Goal: Transaction & Acquisition: Purchase product/service

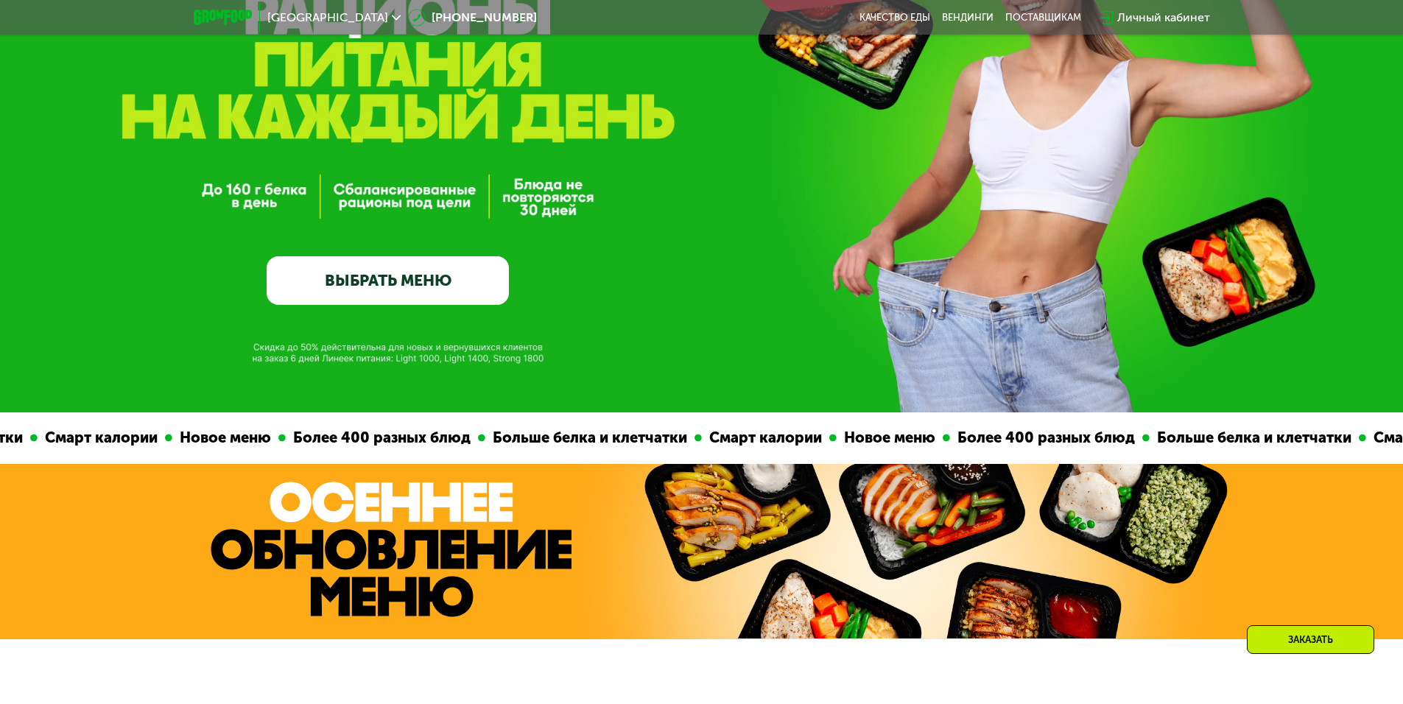
click at [413, 284] on link "ВЫБРАТЬ МЕНЮ" at bounding box center [388, 280] width 242 height 49
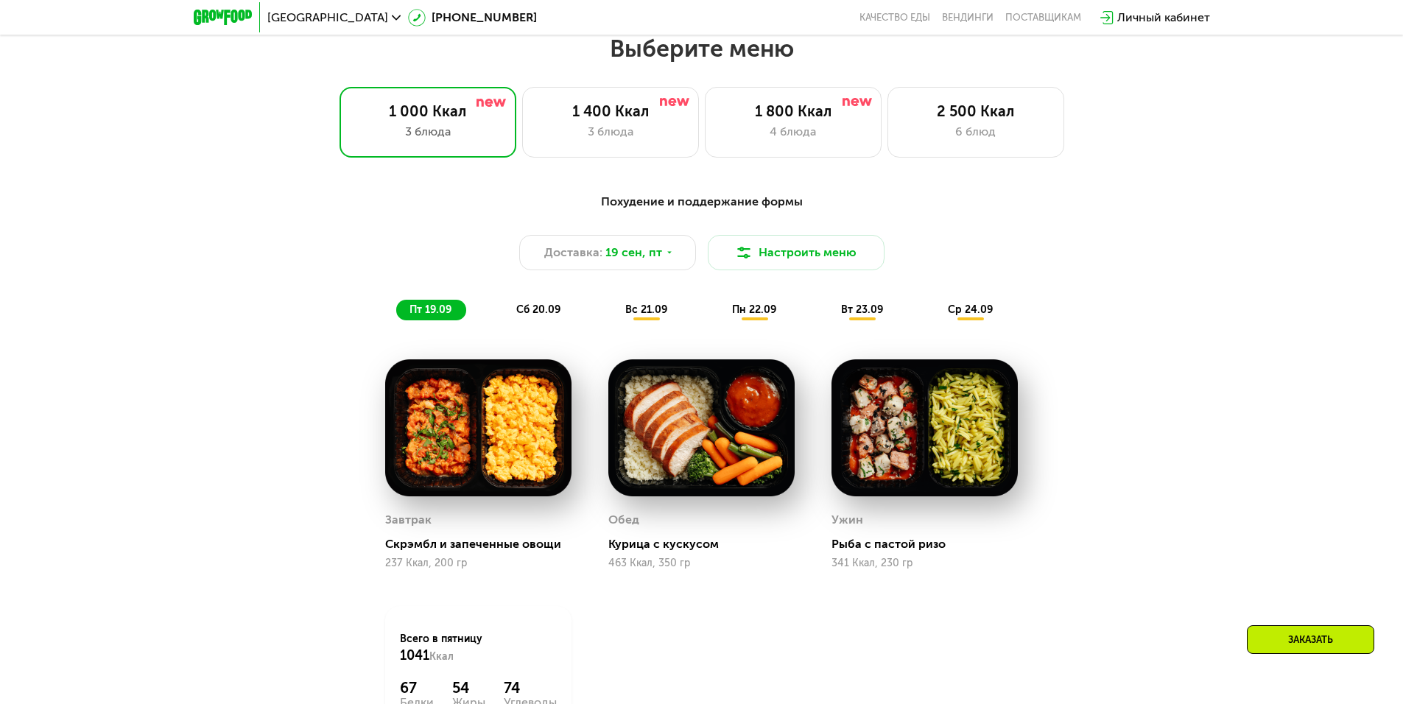
scroll to position [1221, 0]
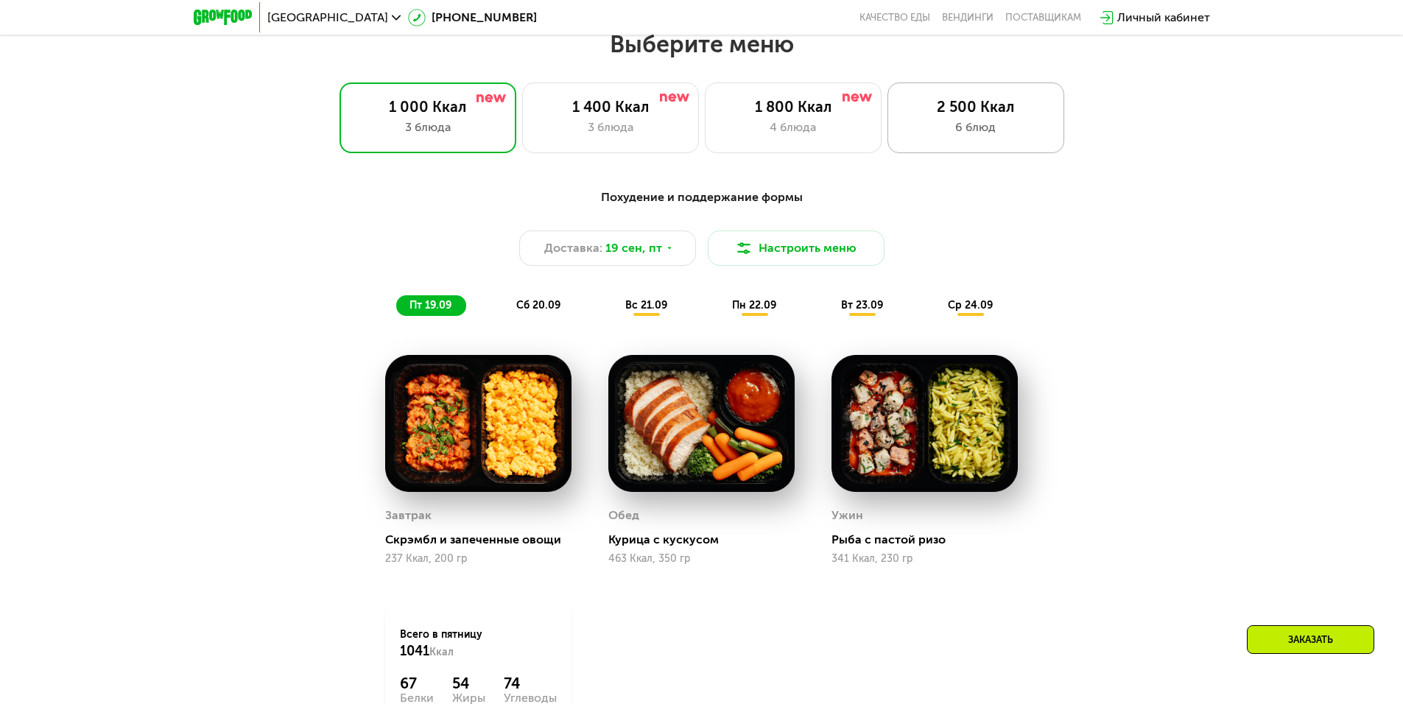
click at [993, 141] on div "2 500 Ккал 6 блюд" at bounding box center [976, 118] width 177 height 71
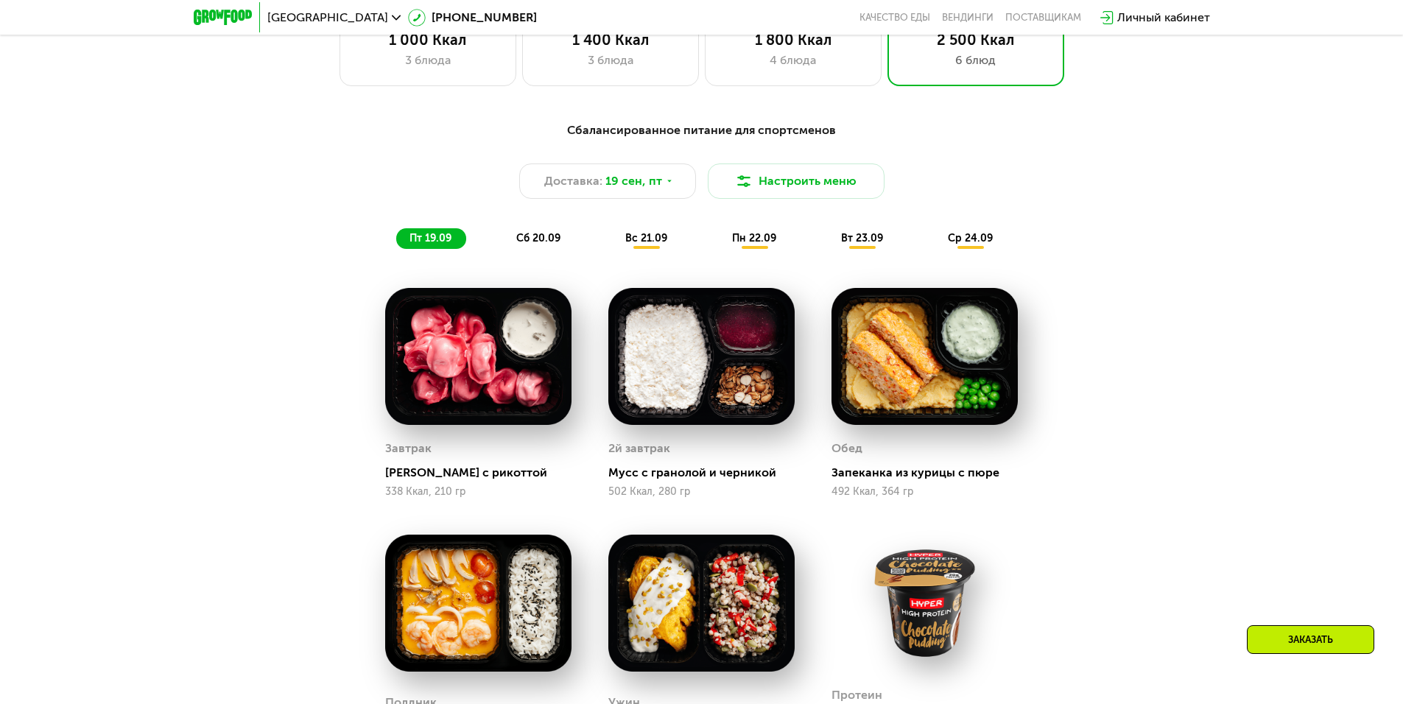
scroll to position [1369, 0]
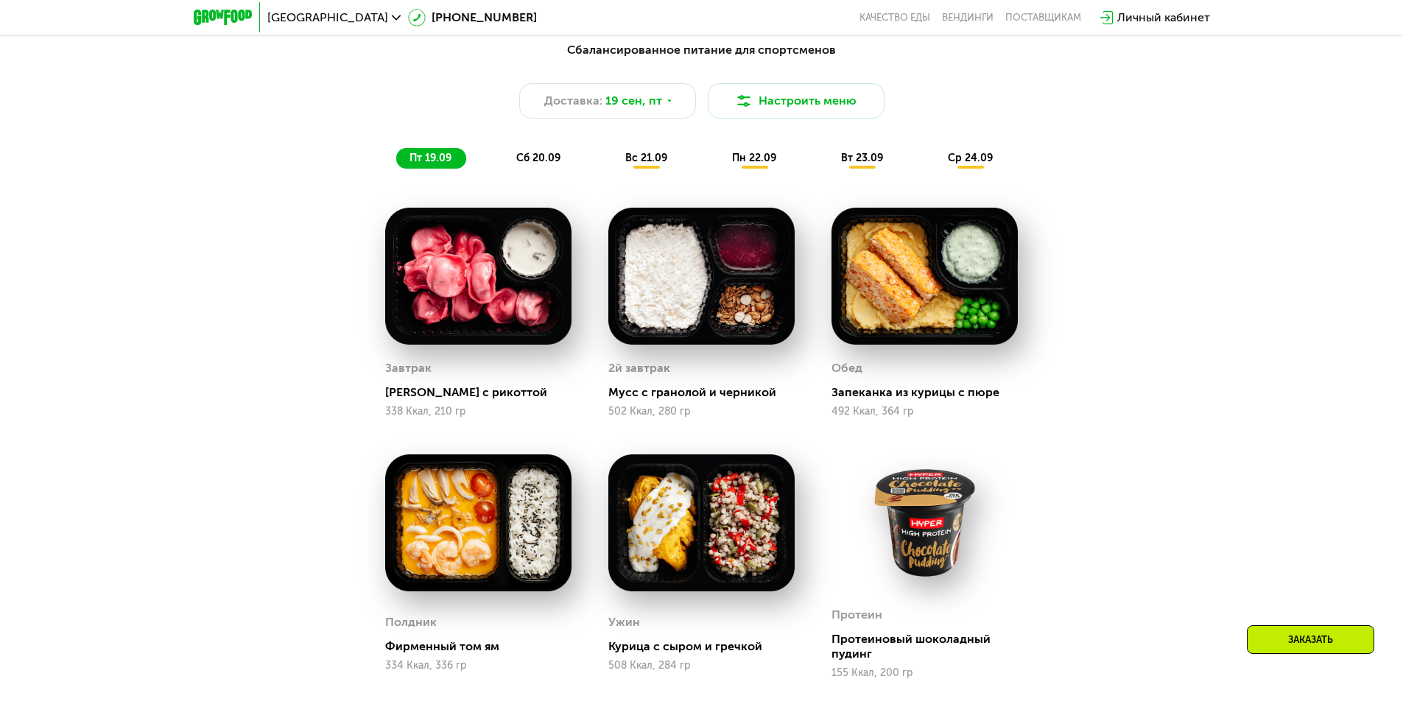
click at [506, 290] on img at bounding box center [478, 276] width 186 height 137
click at [393, 396] on div "[PERSON_NAME] с рикоттой" at bounding box center [484, 392] width 198 height 15
drag, startPoint x: 383, startPoint y: 398, endPoint x: 455, endPoint y: 396, distance: 72.2
click at [455, 396] on div "[PERSON_NAME] с рикоттой 338 Ккал, 210 гр" at bounding box center [478, 312] width 223 height 247
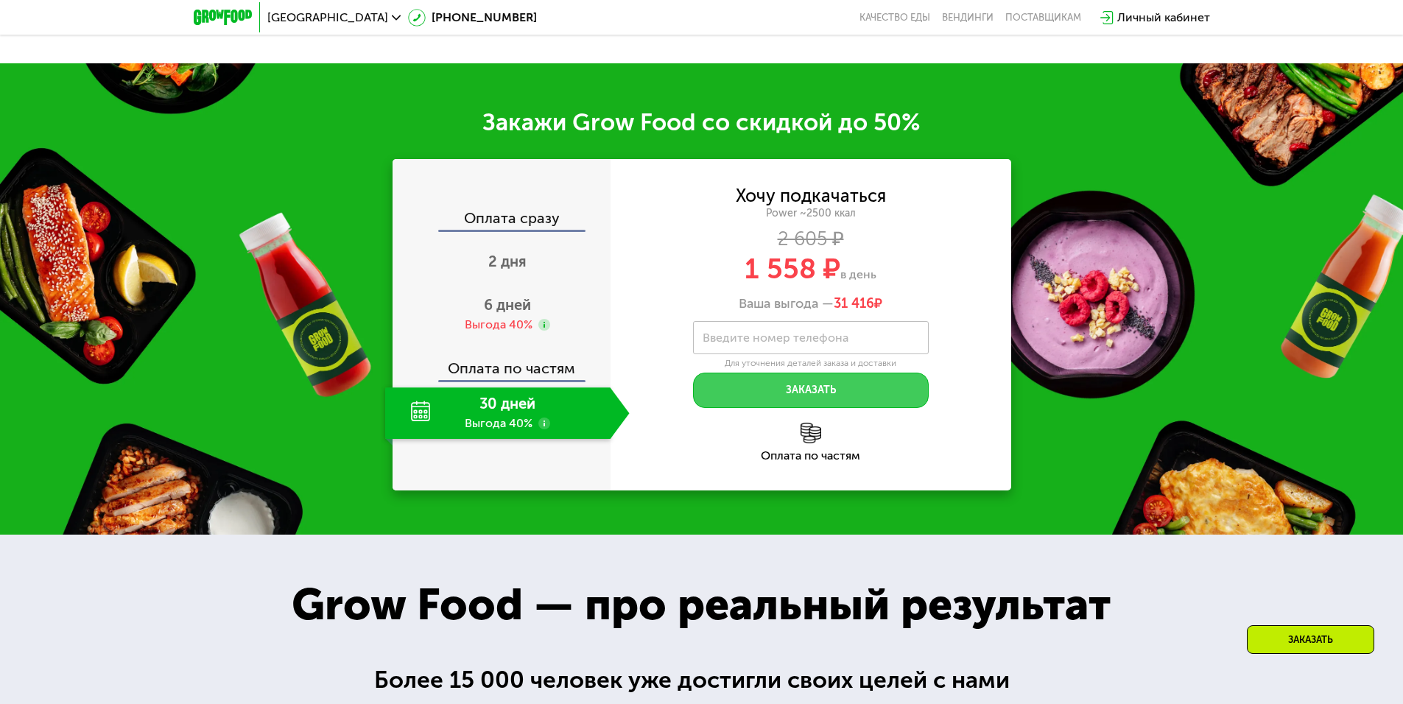
scroll to position [2253, 0]
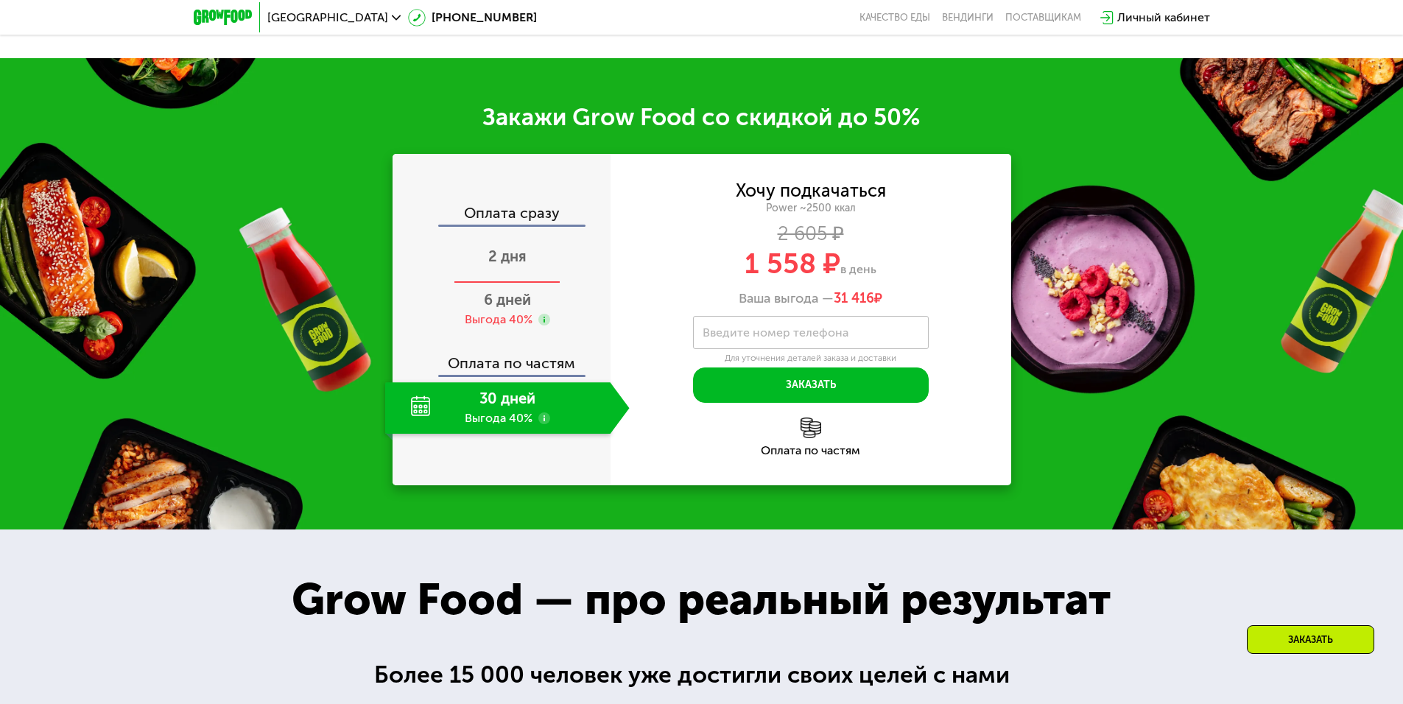
click at [517, 265] on span "2 дня" at bounding box center [507, 257] width 38 height 18
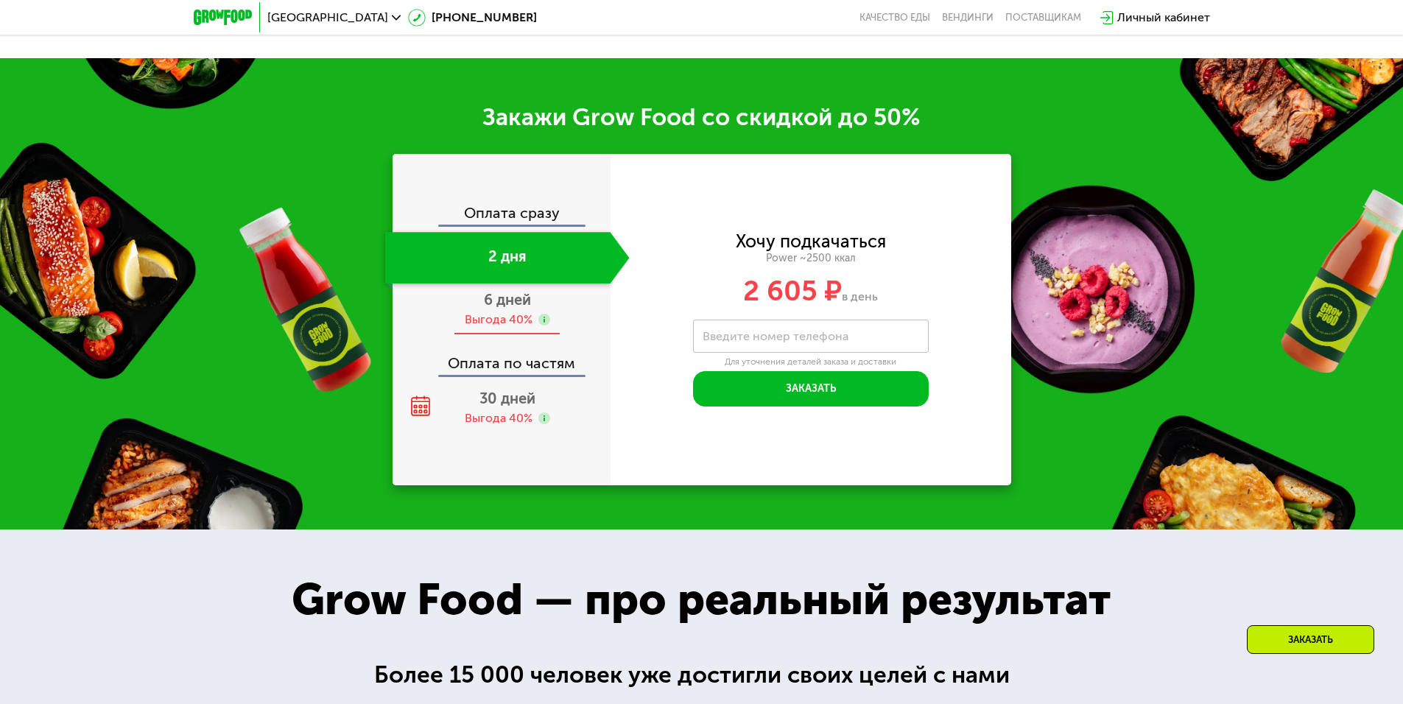
click at [502, 325] on div "Выгода 40%" at bounding box center [499, 320] width 68 height 16
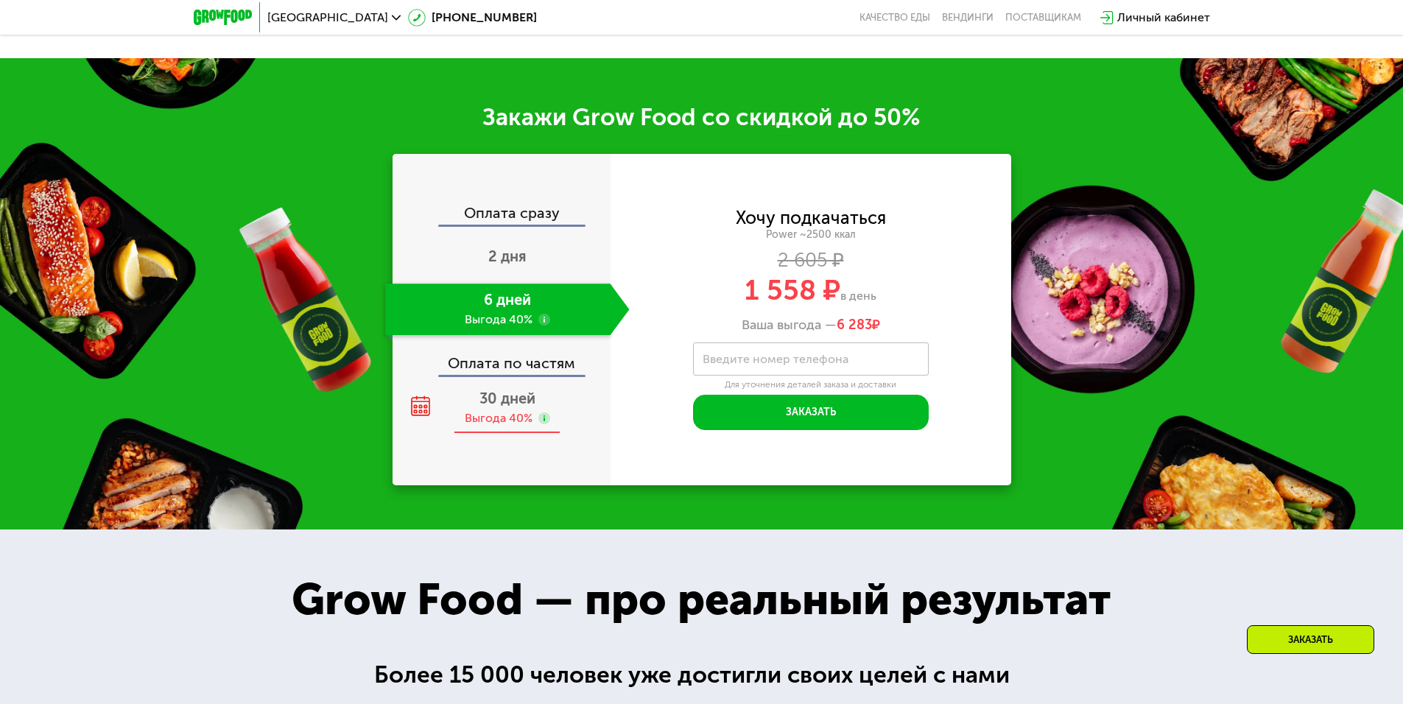
click at [501, 426] on div "Выгода 40%" at bounding box center [499, 418] width 68 height 16
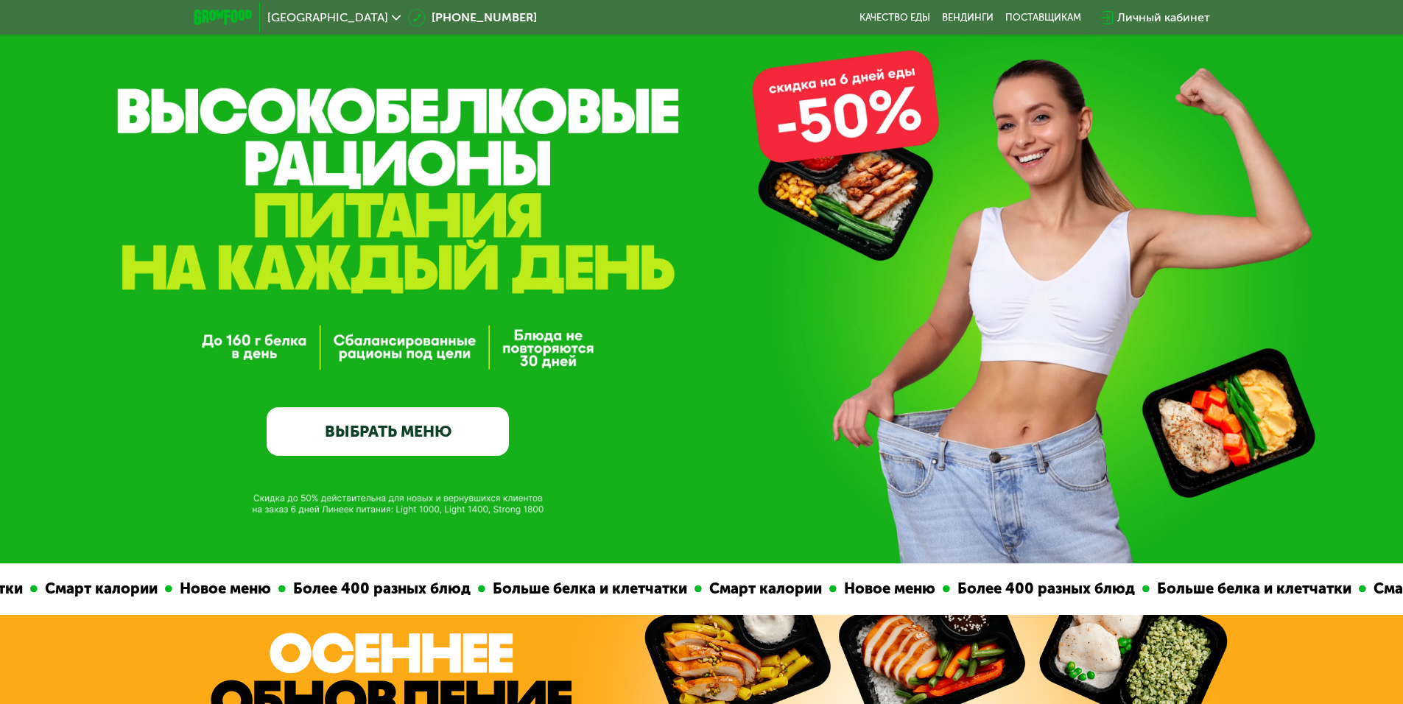
scroll to position [147, 0]
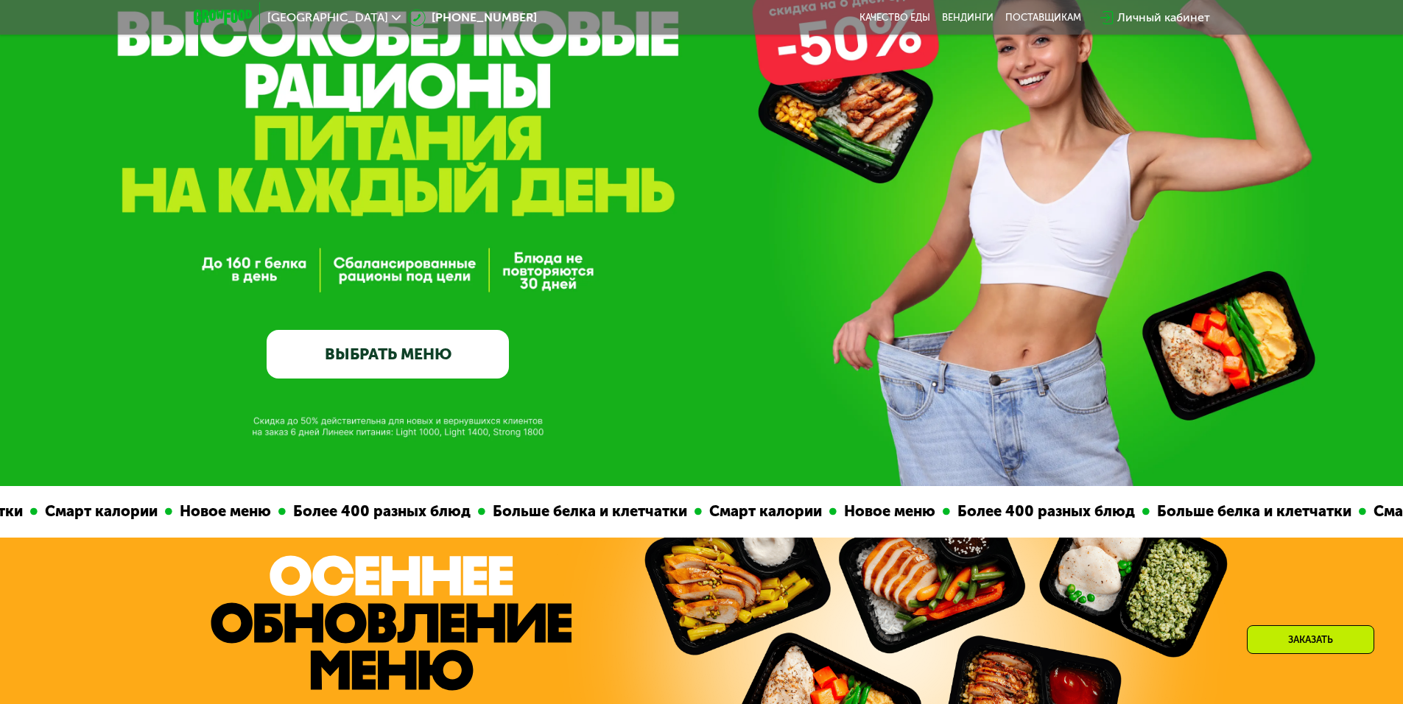
click at [395, 351] on link "ВЫБРАТЬ МЕНЮ" at bounding box center [388, 354] width 242 height 49
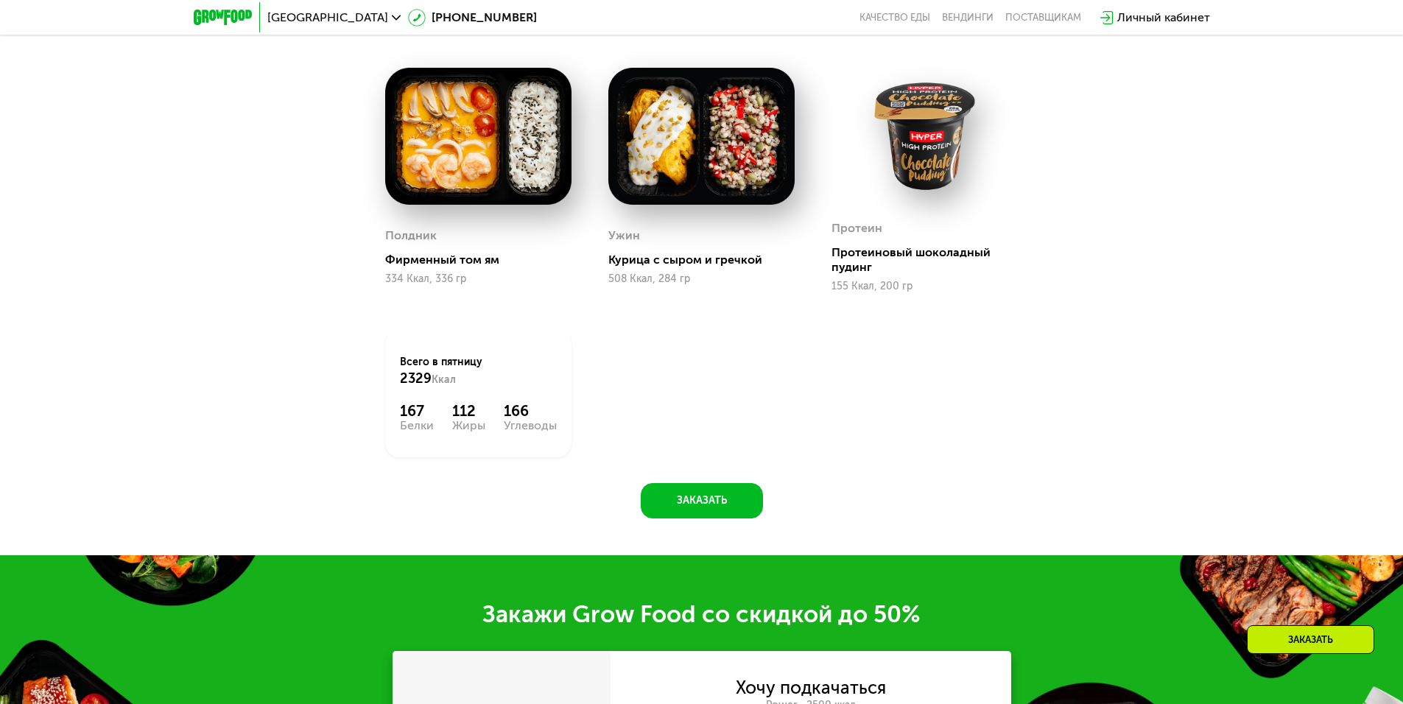
scroll to position [1737, 0]
